Goal: Complete application form

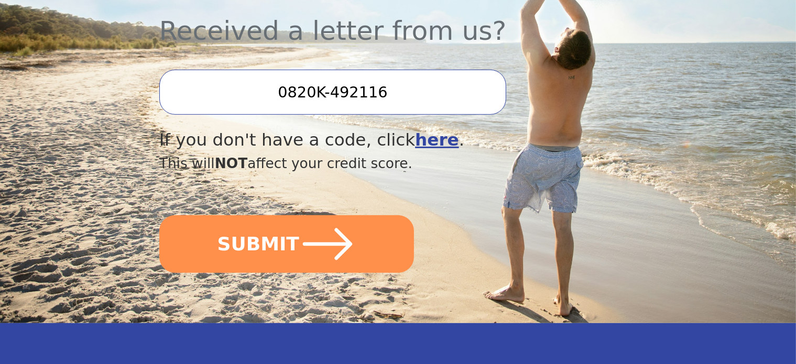
scroll to position [419, 0]
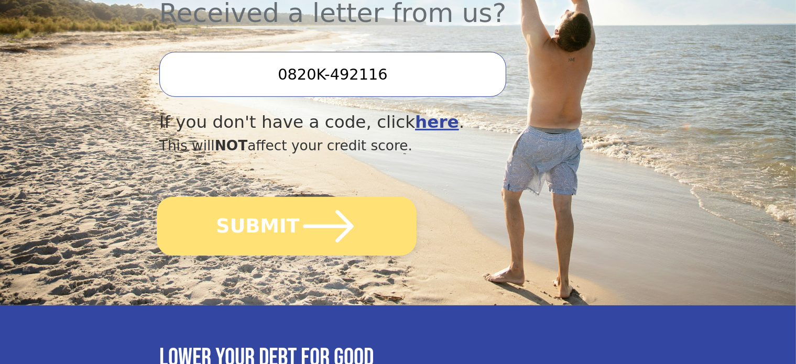
click at [322, 198] on icon "submit" at bounding box center [328, 227] width 58 height 58
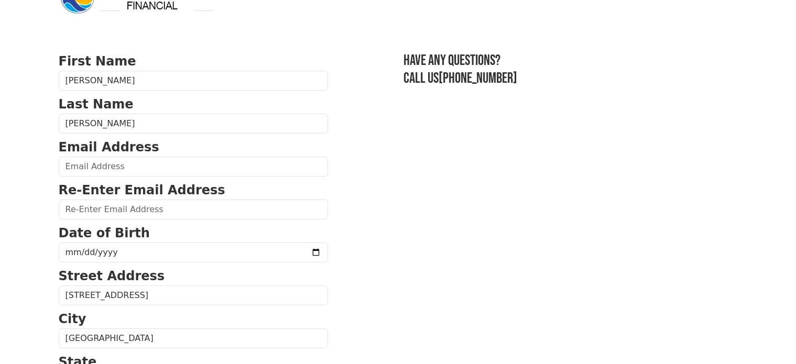
scroll to position [52, 0]
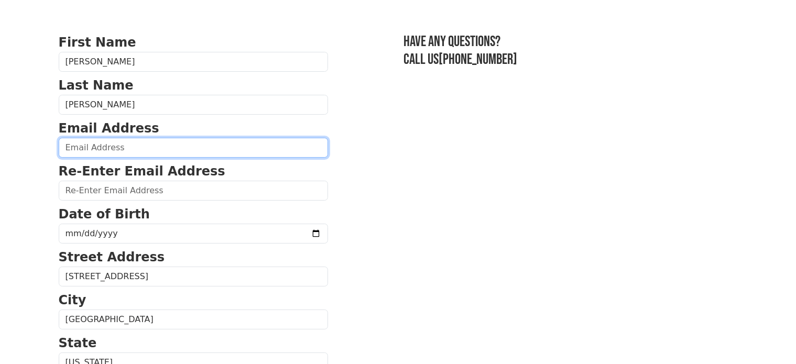
click at [104, 144] on input "email" at bounding box center [193, 148] width 269 height 20
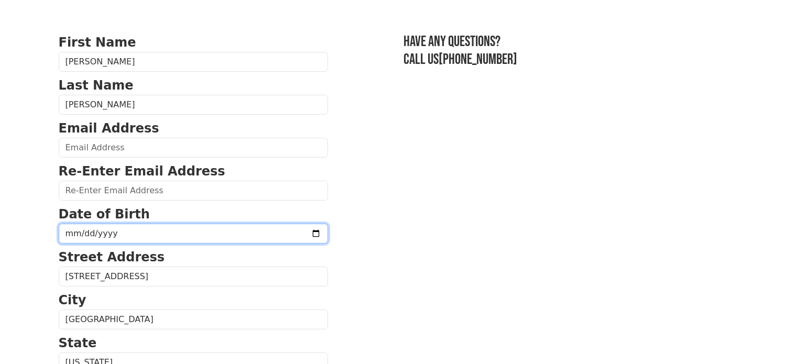
click at [68, 237] on input "date" at bounding box center [193, 234] width 269 height 20
type input "1988-08-05"
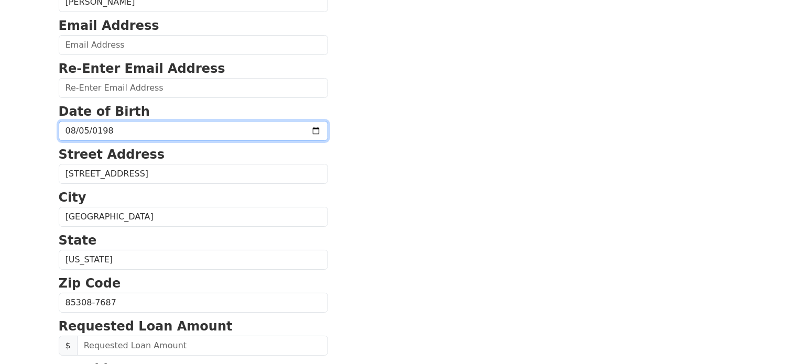
scroll to position [105, 0]
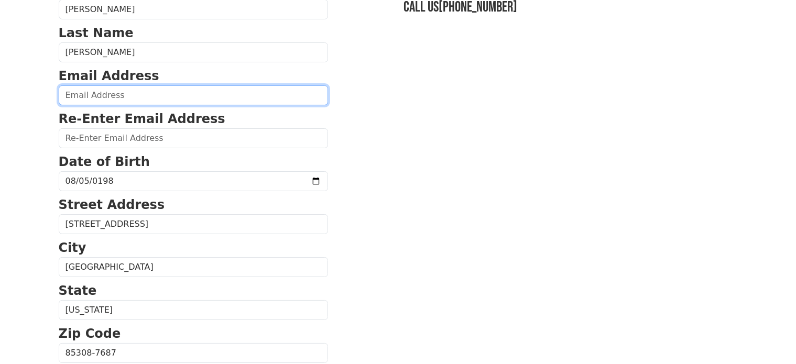
click at [96, 99] on input "email" at bounding box center [193, 95] width 269 height 20
type input "tmcadams44@gmail.com"
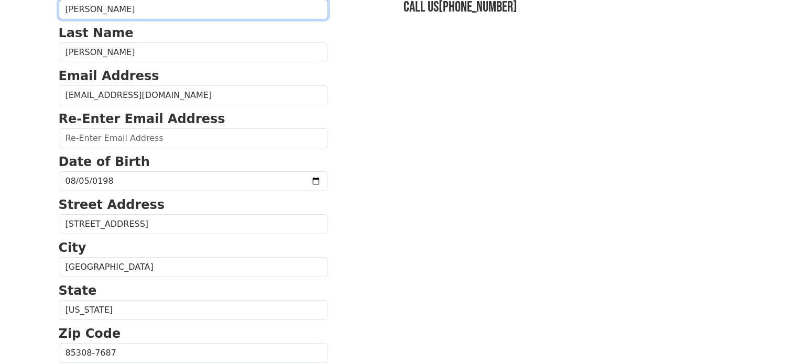
type input "tmcadams44@gmail.com"
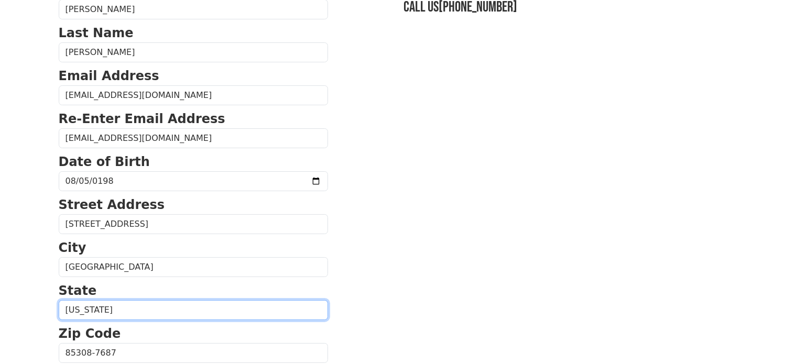
type input "85308"
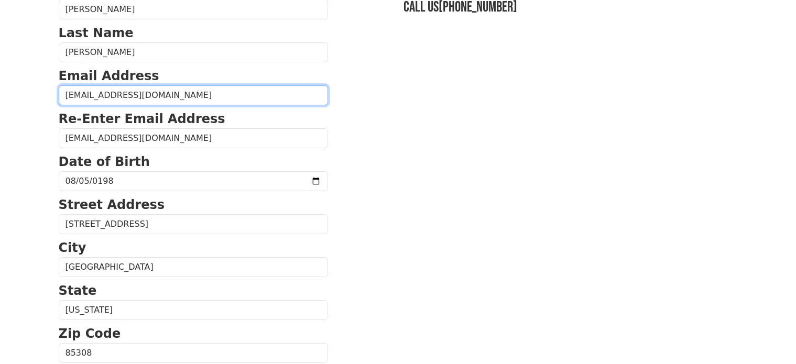
type input "(480) 323-5416"
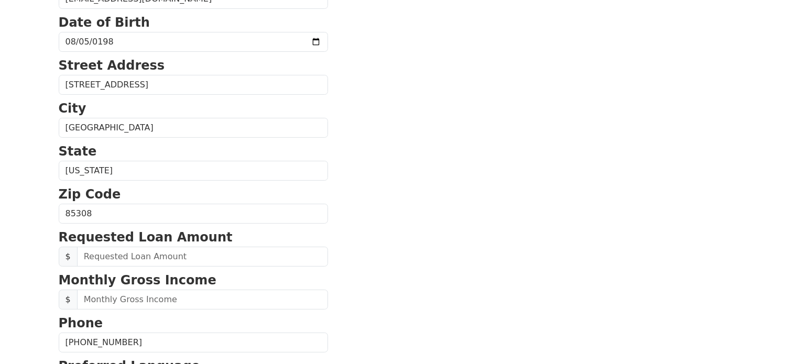
scroll to position [262, 0]
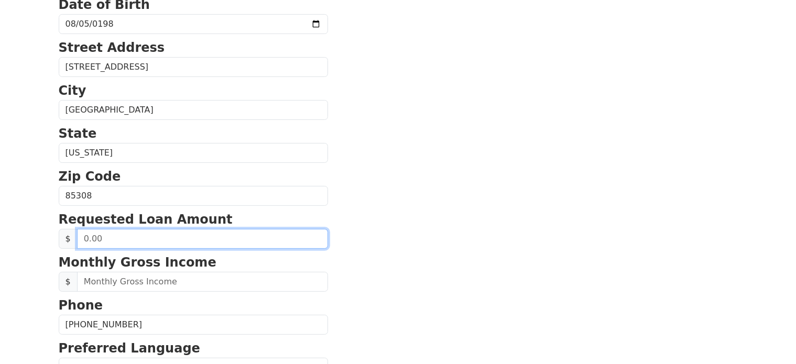
click at [114, 244] on input "text" at bounding box center [202, 239] width 251 height 20
type input "50,000.00"
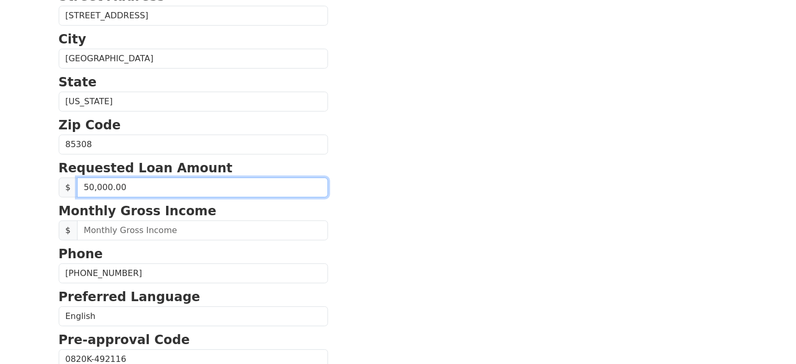
scroll to position [367, 0]
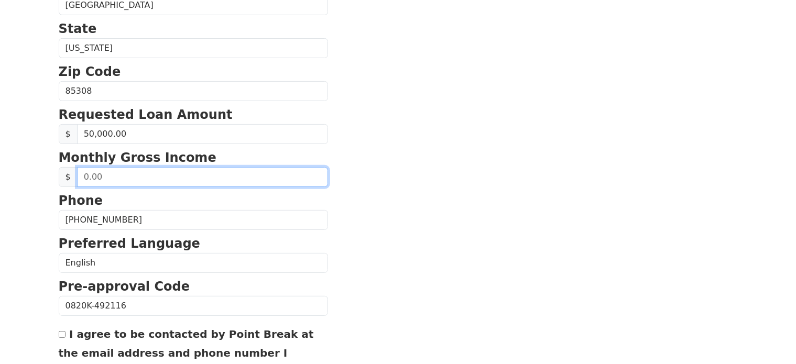
click at [113, 177] on input "text" at bounding box center [202, 177] width 251 height 20
type input "8,000.00"
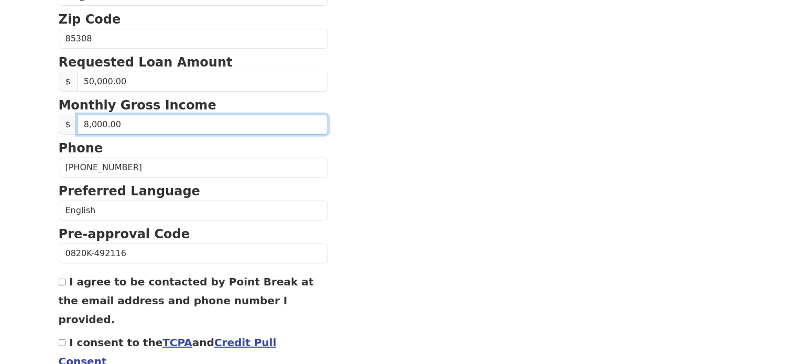
scroll to position [466, 0]
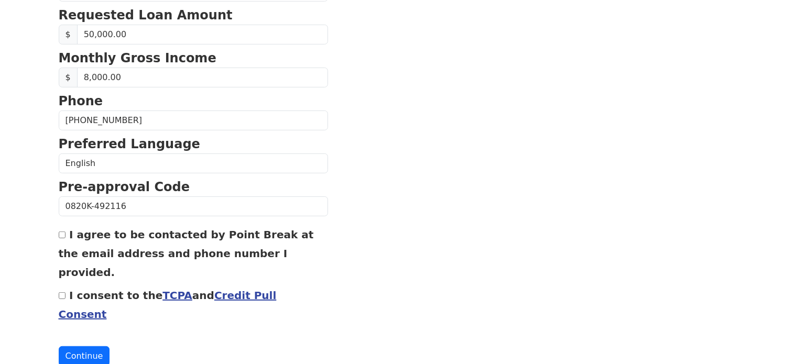
click at [65, 230] on div "I agree to be contacted by Point Break at the email address and phone number I …" at bounding box center [193, 253] width 269 height 57
click at [62, 233] on input "I agree to be contacted by Point Break at the email address and phone number I …" at bounding box center [62, 235] width 7 height 7
checkbox input "true"
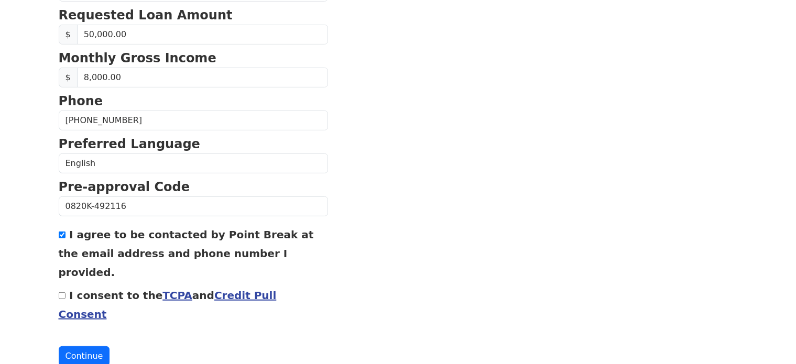
click at [62, 292] on input "I consent to the TCPA and Credit Pull Consent" at bounding box center [62, 295] width 7 height 7
checkbox input "true"
click at [68, 346] on button "Continue" at bounding box center [84, 356] width 51 height 20
